Goal: Navigation & Orientation: Find specific page/section

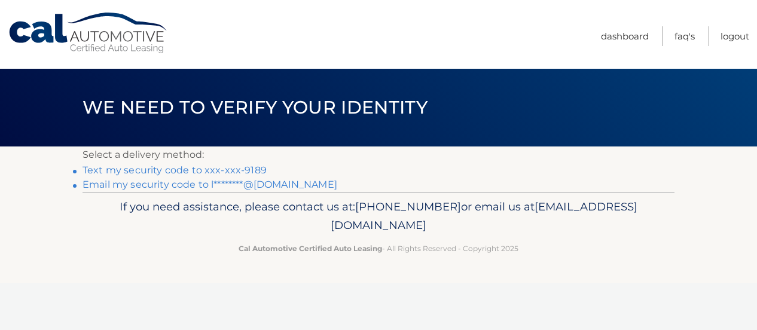
click at [213, 170] on link "Text my security code to xxx-xxx-9189" at bounding box center [175, 169] width 184 height 11
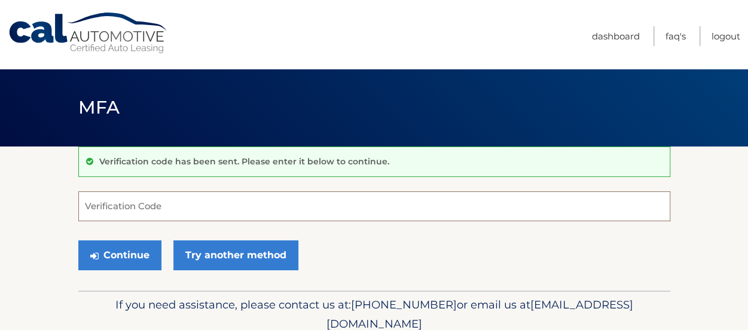
click at [166, 205] on input "Verification Code" at bounding box center [374, 206] width 592 height 30
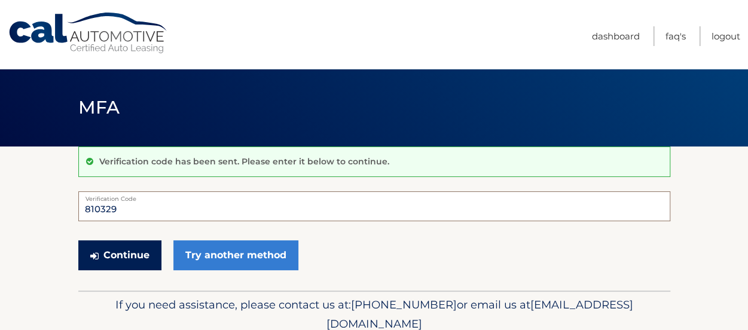
type input "810329"
click at [112, 248] on button "Continue" at bounding box center [119, 255] width 83 height 30
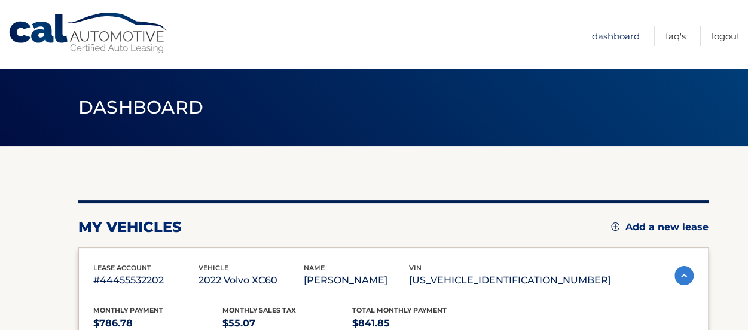
click at [606, 36] on link "Dashboard" at bounding box center [616, 36] width 48 height 20
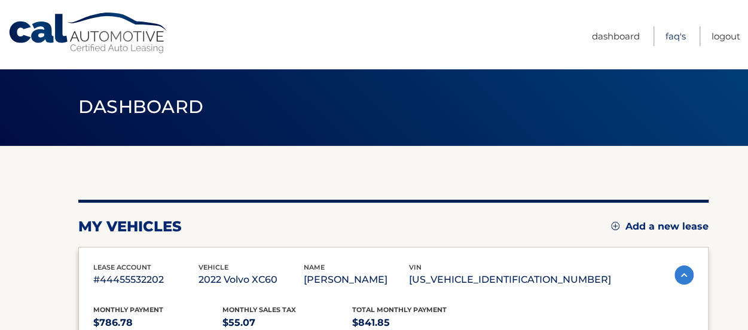
click at [674, 33] on link "FAQ's" at bounding box center [676, 36] width 20 height 20
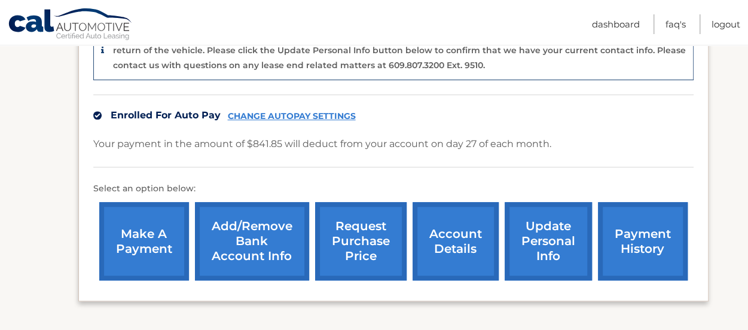
scroll to position [334, 0]
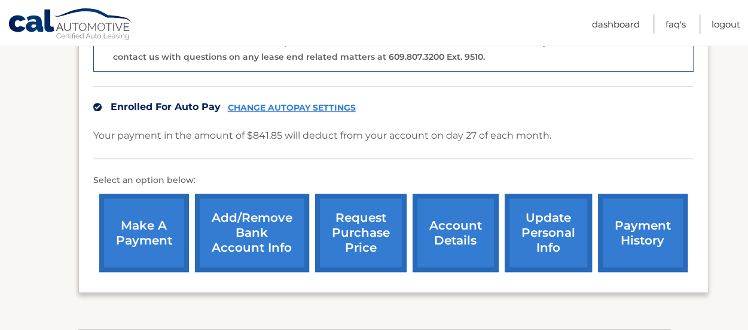
click at [468, 234] on link "account details" at bounding box center [456, 233] width 86 height 78
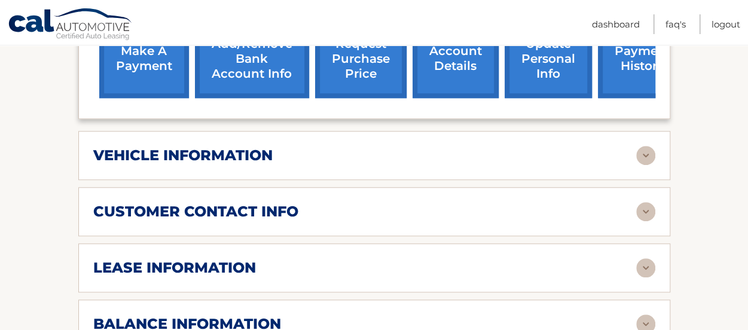
scroll to position [502, 0]
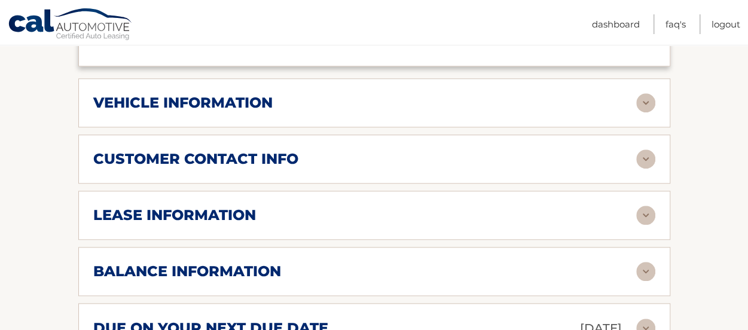
click at [648, 209] on img at bounding box center [645, 215] width 19 height 19
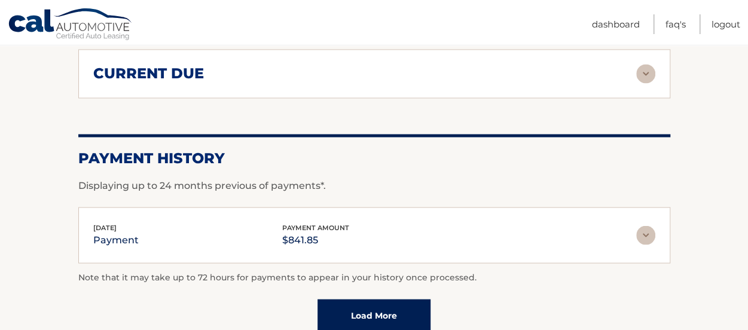
scroll to position [1048, 0]
